Goal: Information Seeking & Learning: Learn about a topic

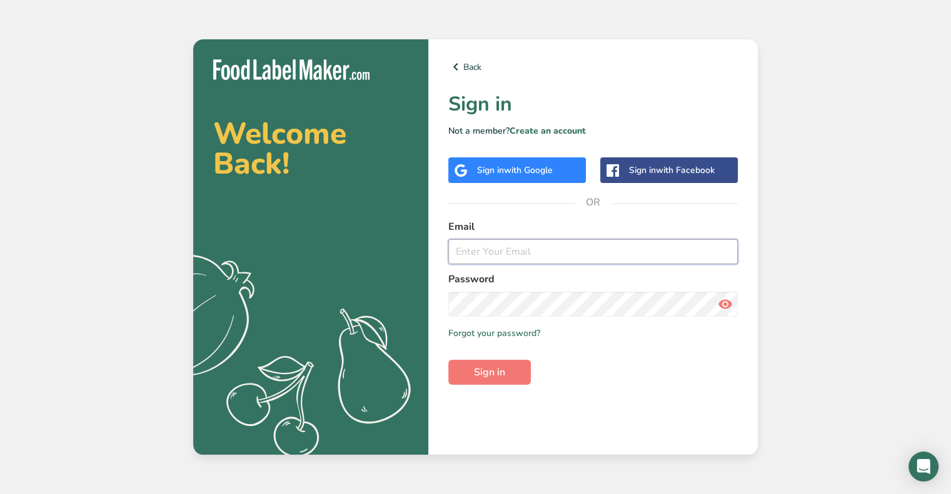
type input "[EMAIL_ADDRESS][DOMAIN_NAME]"
click at [508, 248] on input "[EMAIL_ADDRESS][DOMAIN_NAME]" at bounding box center [592, 251] width 289 height 25
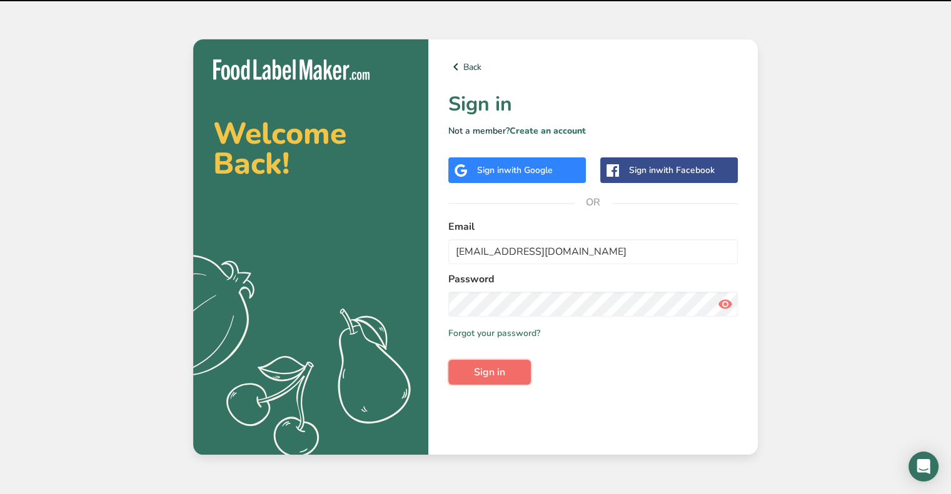
click at [500, 381] on button "Sign in" at bounding box center [489, 372] width 83 height 25
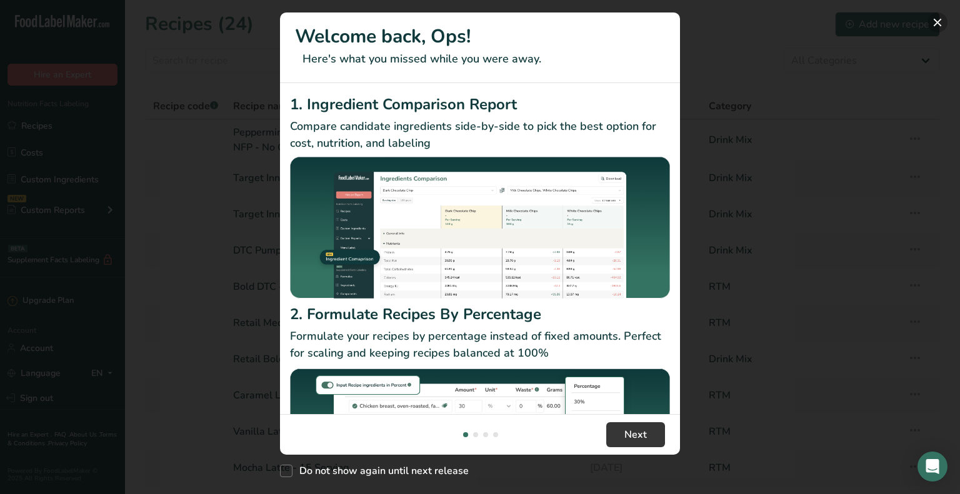
click at [939, 19] on button "New Features" at bounding box center [938, 23] width 20 height 20
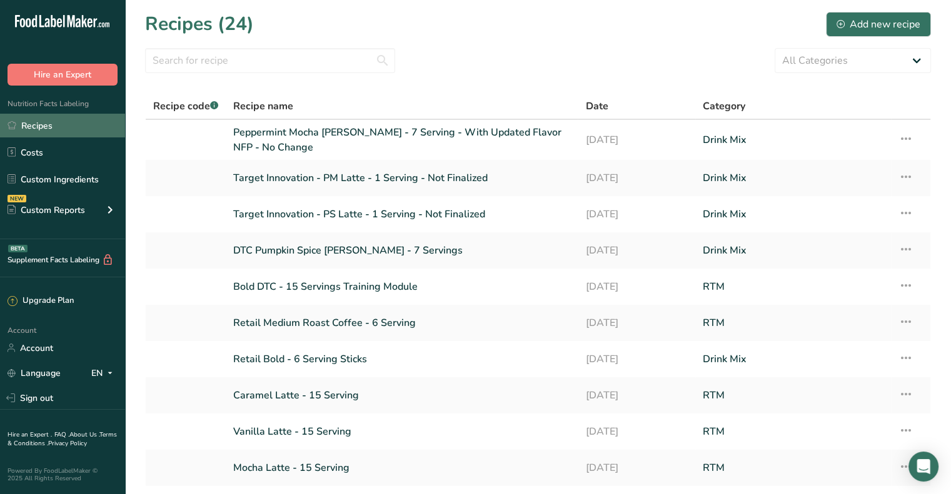
click at [46, 126] on link "Recipes" at bounding box center [62, 126] width 125 height 24
click at [37, 124] on link "Recipes" at bounding box center [62, 126] width 125 height 24
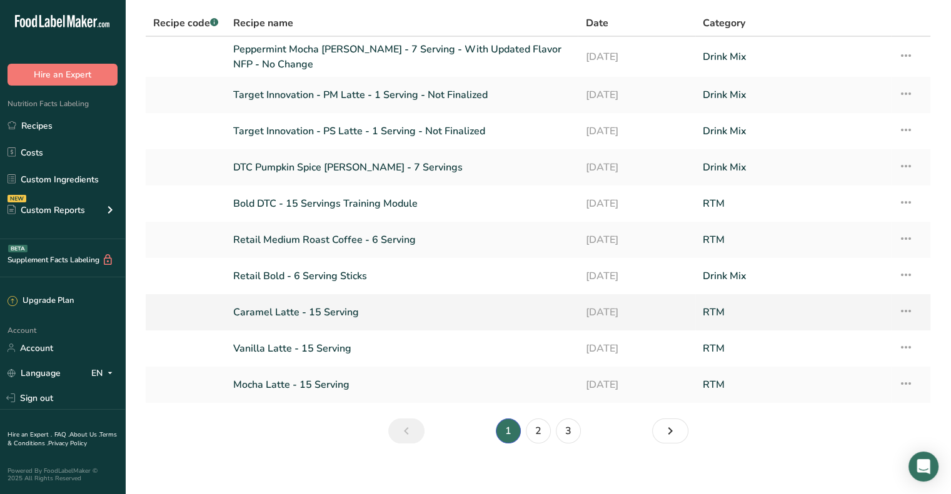
scroll to position [92, 0]
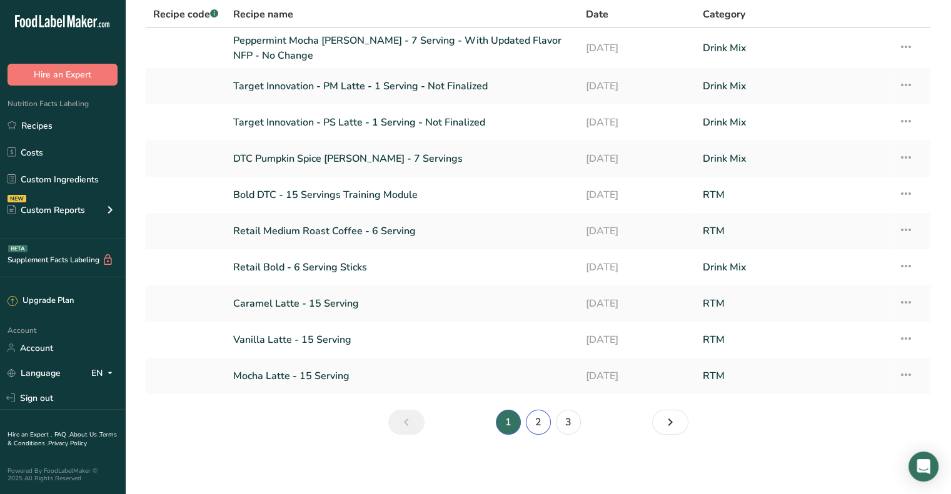
click at [536, 428] on link "2" at bounding box center [538, 422] width 25 height 25
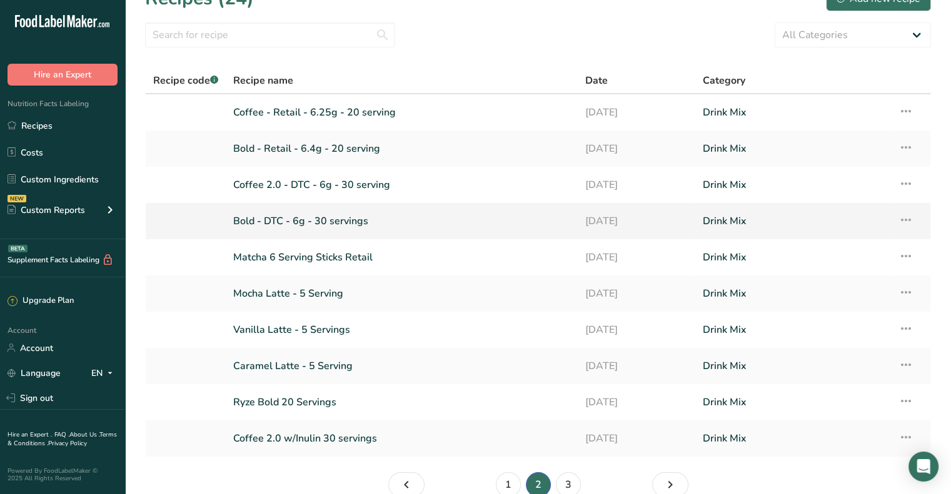
scroll to position [25, 0]
click at [315, 219] on link "Bold - DTC - 6g - 30 servings" at bounding box center [401, 222] width 337 height 26
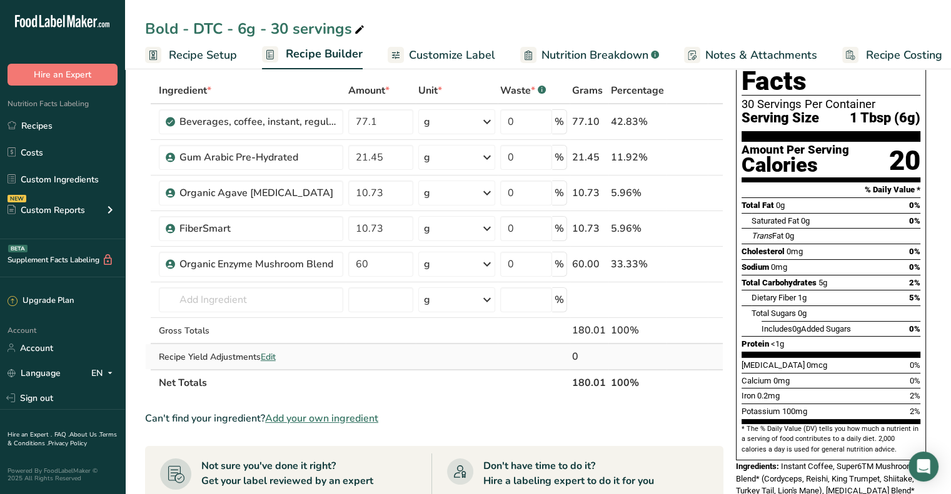
scroll to position [125, 0]
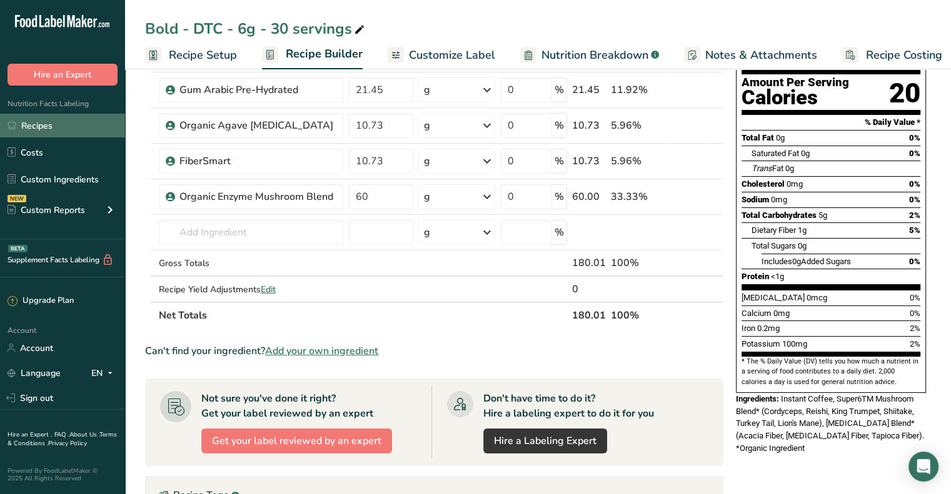
click at [38, 128] on link "Recipes" at bounding box center [62, 126] width 125 height 24
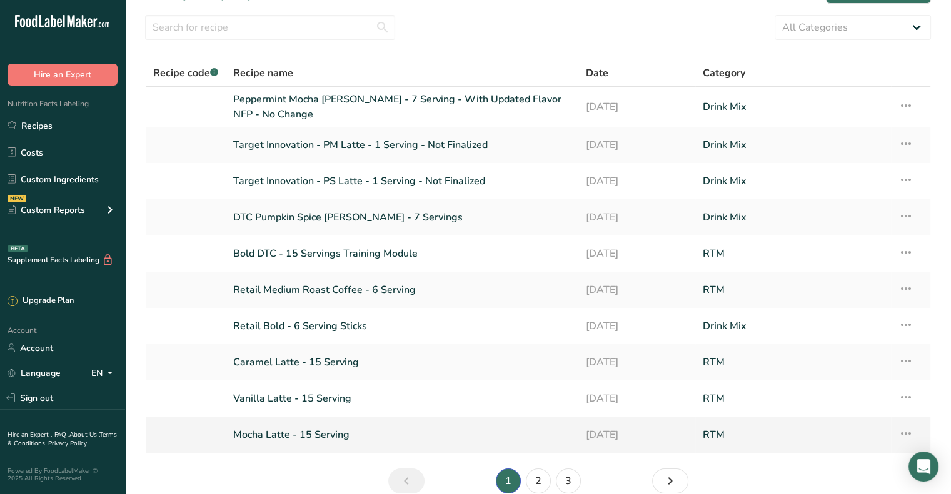
scroll to position [92, 0]
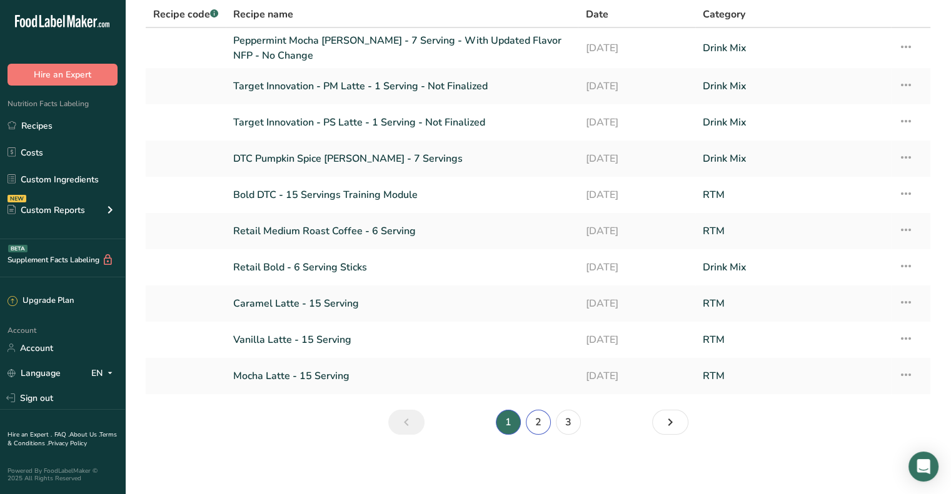
click at [531, 424] on link "2" at bounding box center [538, 422] width 25 height 25
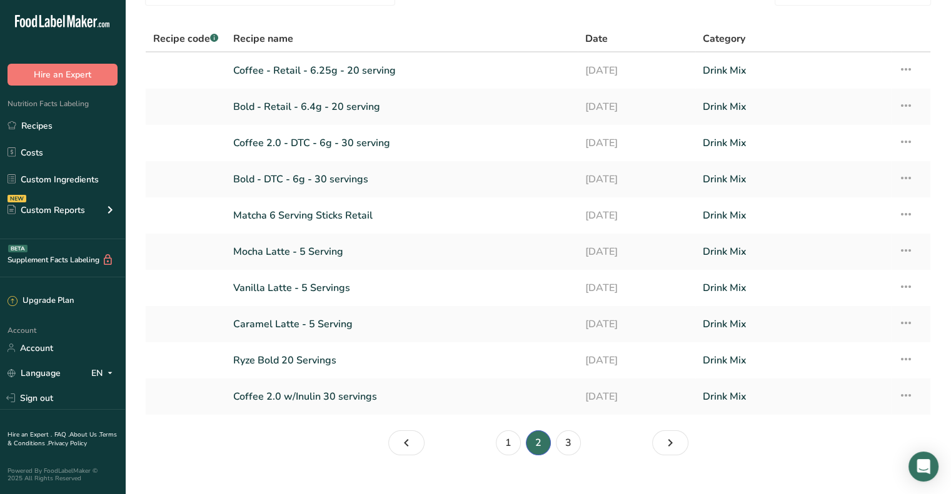
scroll to position [88, 0]
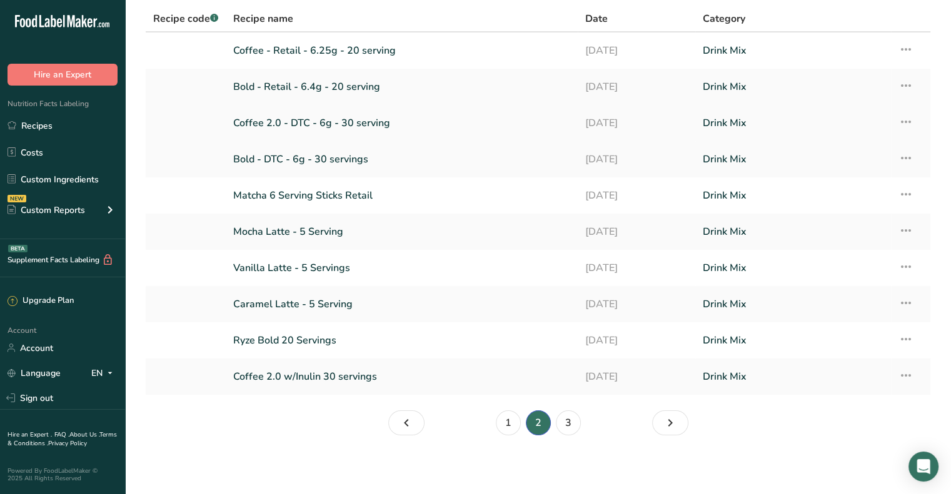
click at [349, 123] on link "Coffee 2.0 - DTC - 6g - 30 serving" at bounding box center [401, 123] width 337 height 26
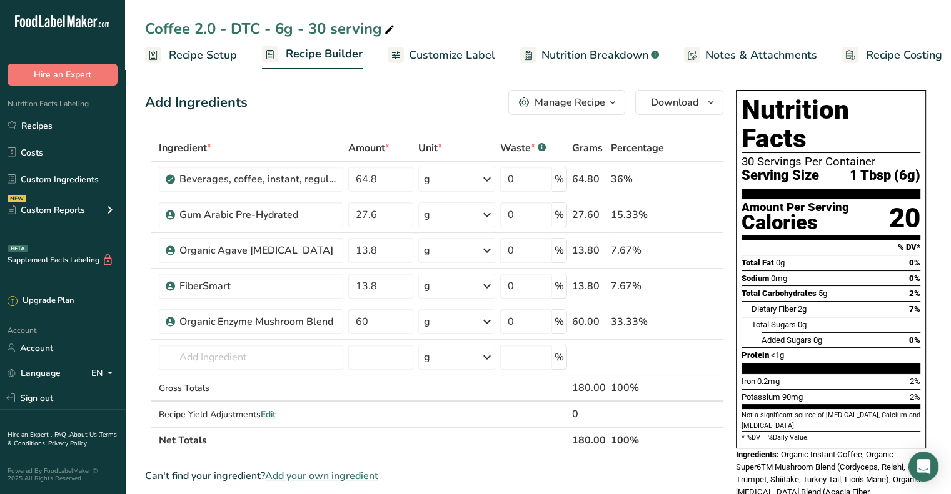
drag, startPoint x: 808, startPoint y: 247, endPoint x: 761, endPoint y: 246, distance: 47.5
click at [761, 271] on div "Sodium 0mg 0%" at bounding box center [830, 279] width 179 height 16
click at [802, 431] on section "* %DV = %Daily Value." at bounding box center [830, 437] width 179 height 12
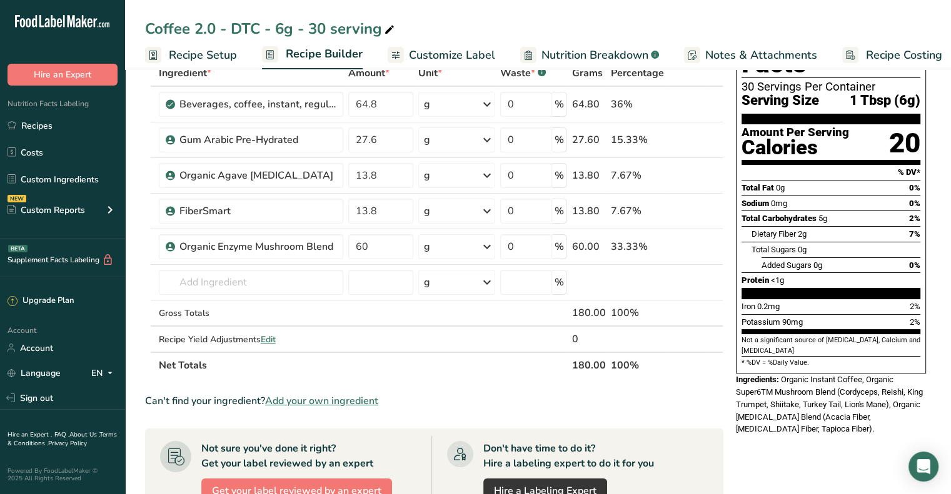
scroll to position [63, 0]
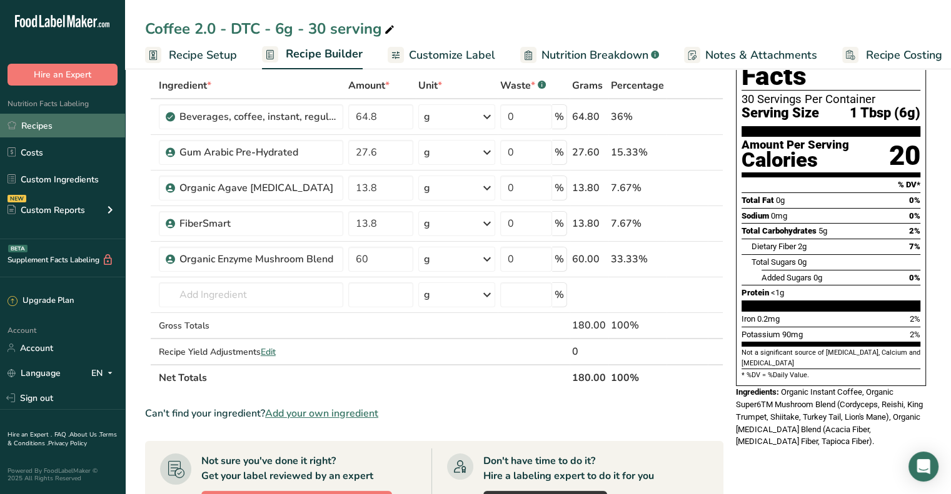
click at [37, 124] on link "Recipes" at bounding box center [62, 126] width 125 height 24
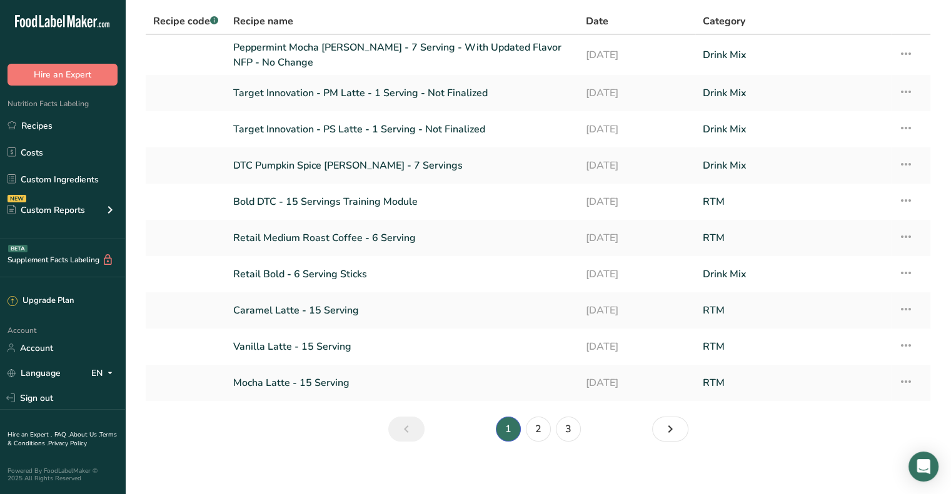
scroll to position [92, 0]
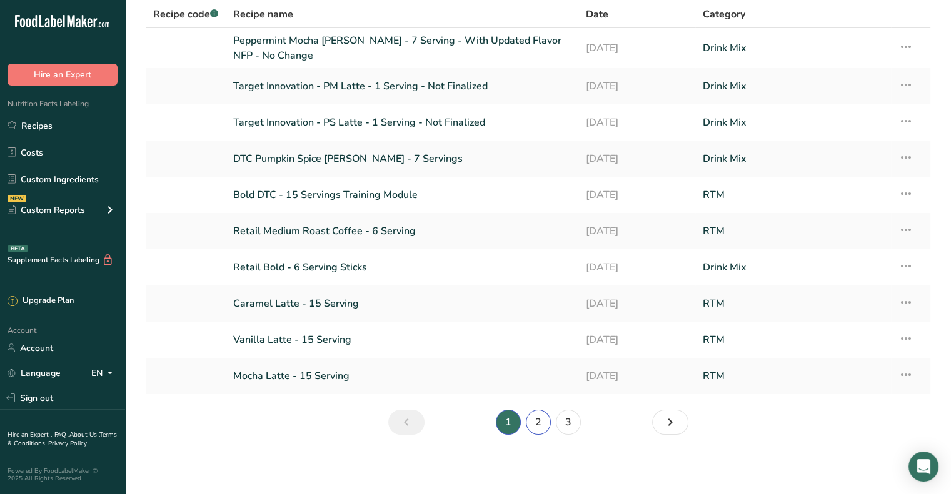
click at [538, 420] on link "2" at bounding box center [538, 422] width 25 height 25
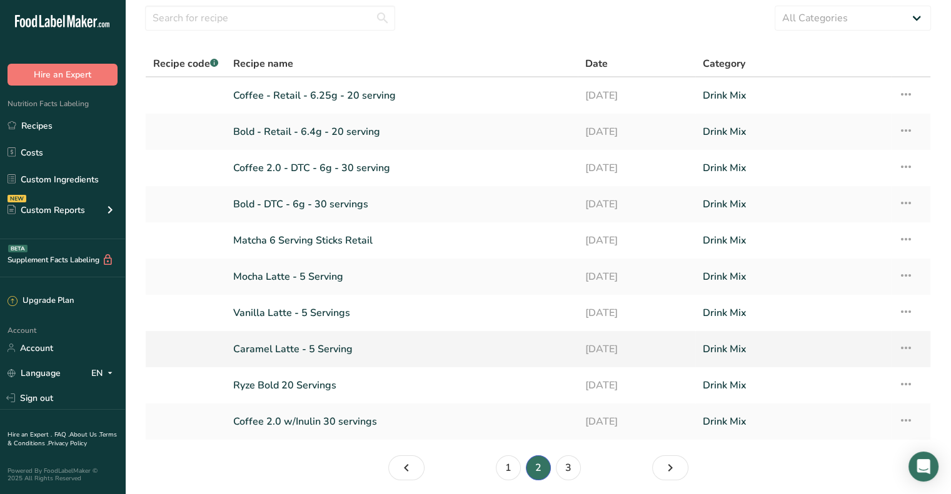
scroll to position [88, 0]
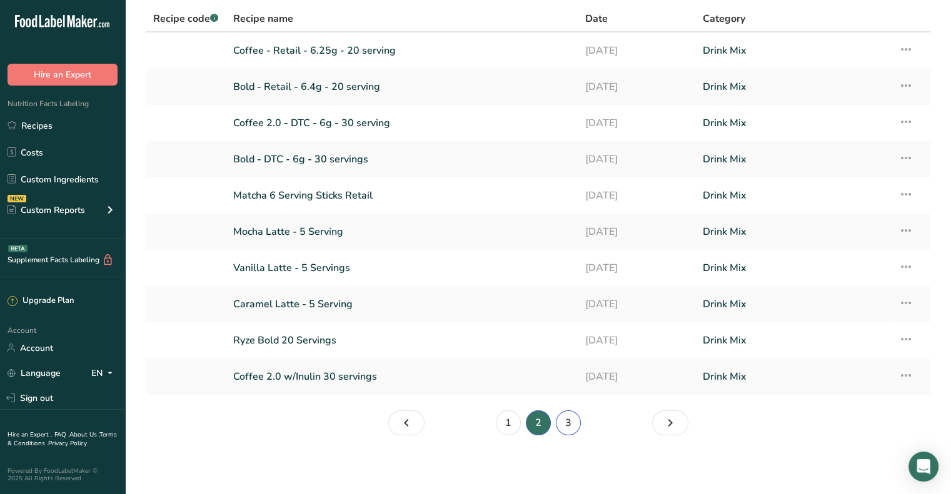
click at [571, 423] on link "3" at bounding box center [568, 423] width 25 height 25
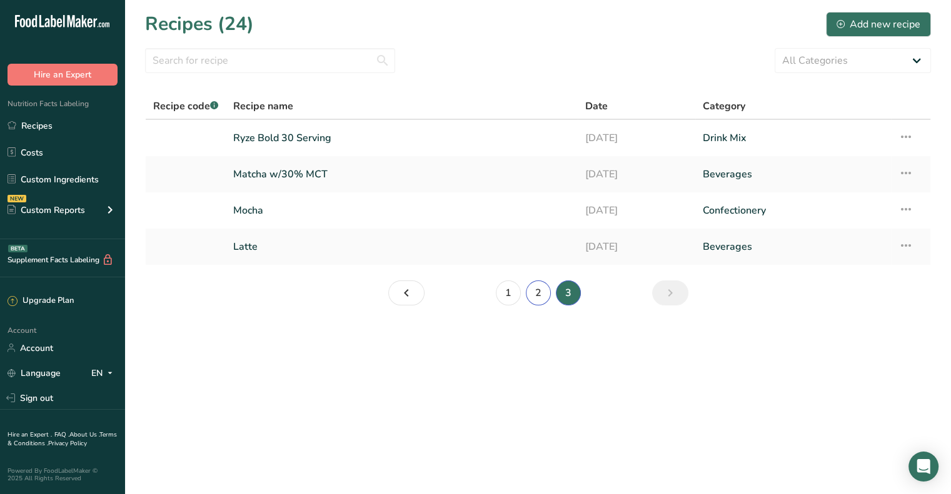
click at [536, 291] on link "2" at bounding box center [538, 293] width 25 height 25
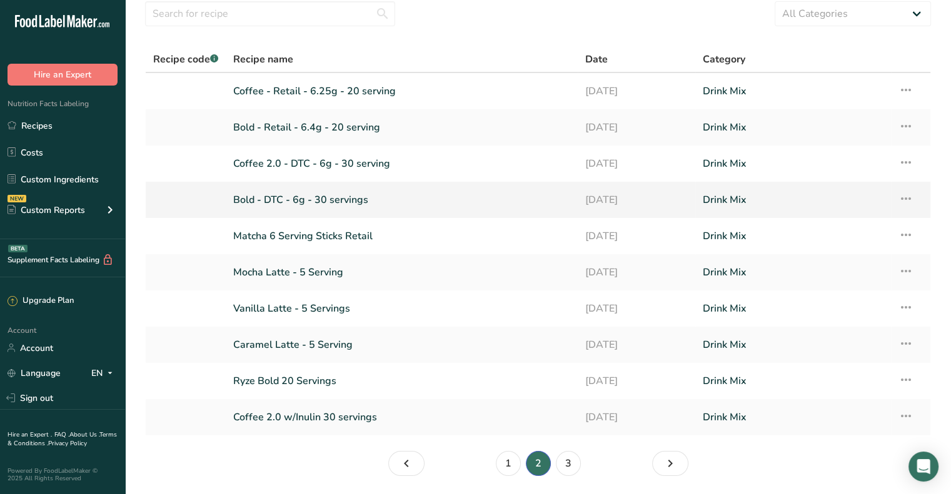
scroll to position [25, 0]
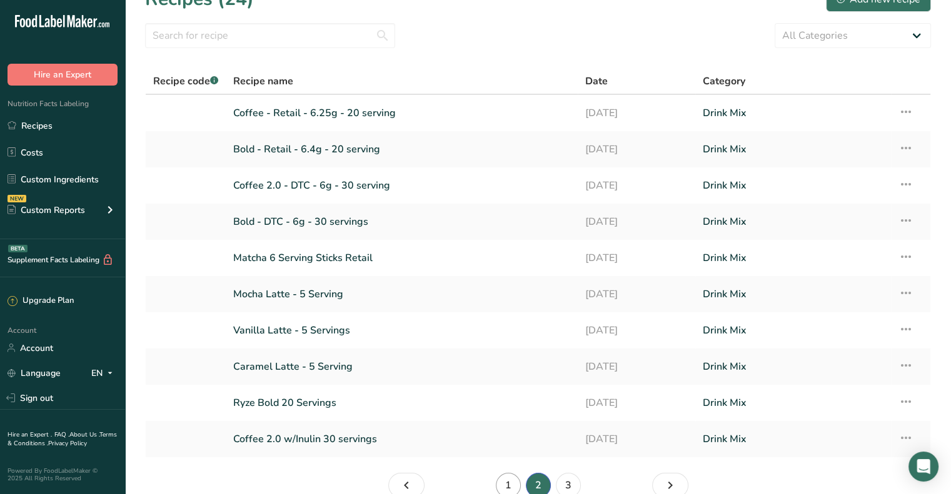
drag, startPoint x: 495, startPoint y: 475, endPoint x: 511, endPoint y: 484, distance: 17.9
click at [495, 475] on li "1" at bounding box center [508, 485] width 30 height 25
click at [517, 486] on link "1" at bounding box center [508, 485] width 25 height 25
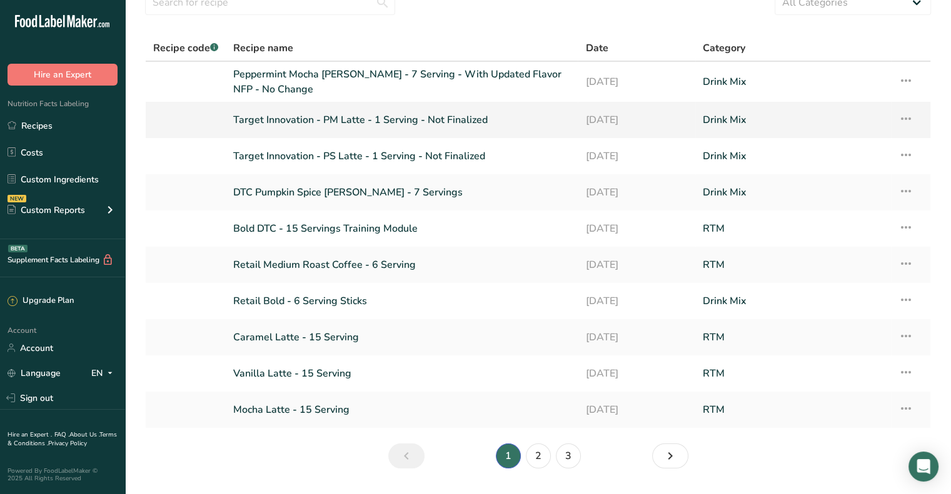
scroll to position [29, 0]
